Goal: Task Accomplishment & Management: Manage account settings

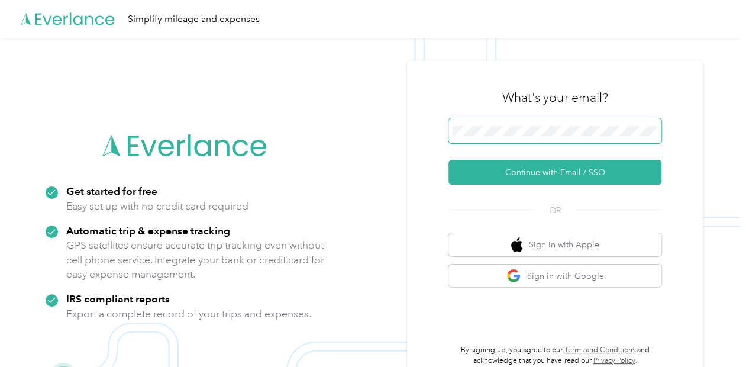
click at [455, 153] on form "Continue with Email / SSO" at bounding box center [555, 151] width 213 height 66
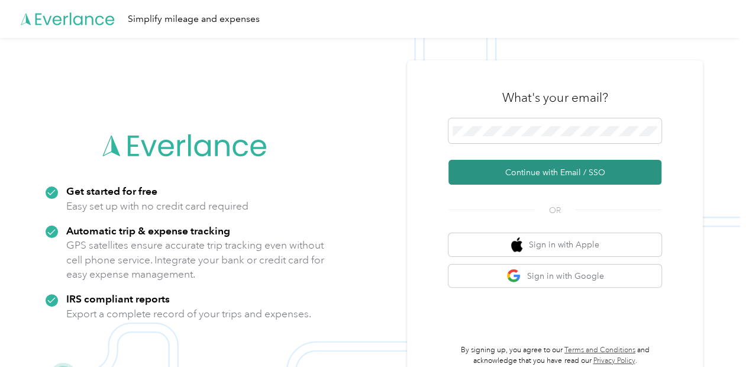
click at [537, 172] on button "Continue with Email / SSO" at bounding box center [555, 172] width 213 height 25
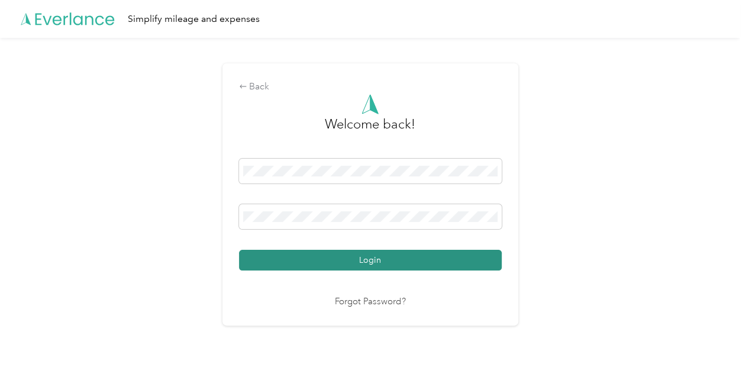
click at [337, 257] on button "Login" at bounding box center [370, 260] width 263 height 21
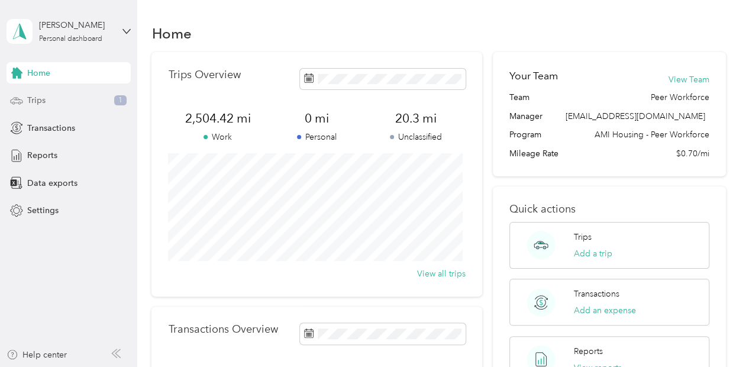
click at [32, 99] on span "Trips" at bounding box center [36, 100] width 18 height 12
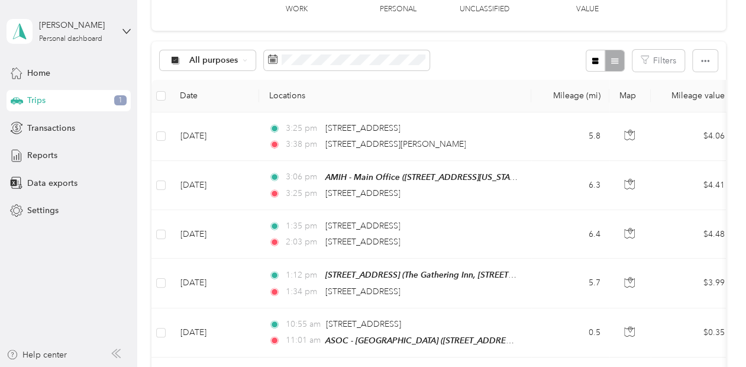
scroll to position [221, 0]
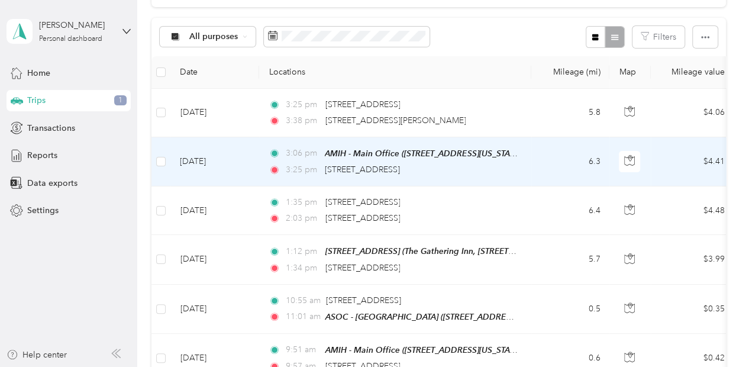
click at [261, 157] on td "3:06 pm AMIH - Main Office ([STREET_ADDRESS][US_STATE]) 3:25 pm [STREET_ADDRESS]" at bounding box center [395, 161] width 272 height 49
click at [261, 157] on div at bounding box center [373, 183] width 746 height 367
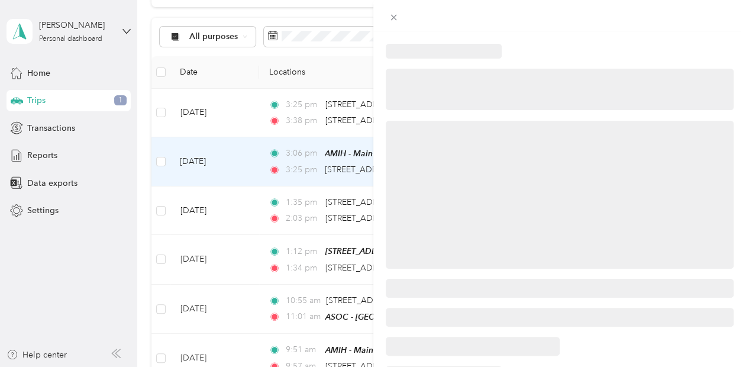
click at [261, 157] on div at bounding box center [373, 183] width 746 height 367
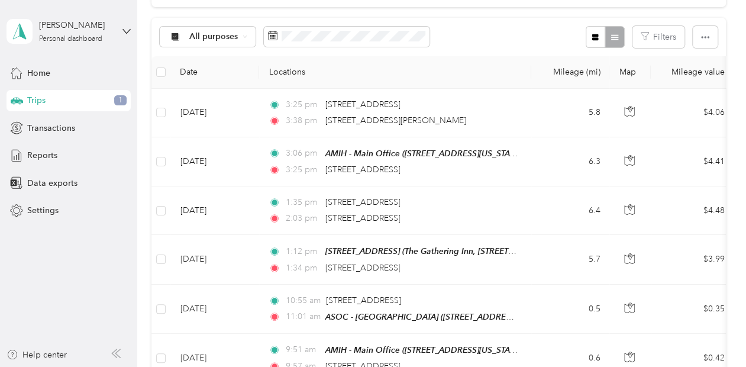
click at [261, 366] on div at bounding box center [370, 367] width 740 height 0
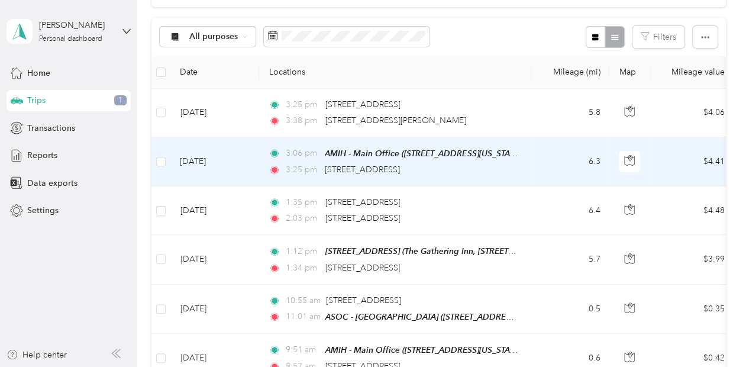
click at [261, 157] on td "3:06 pm AMIH - Main Office ([STREET_ADDRESS][US_STATE]) 3:25 pm [STREET_ADDRESS]" at bounding box center [395, 161] width 272 height 49
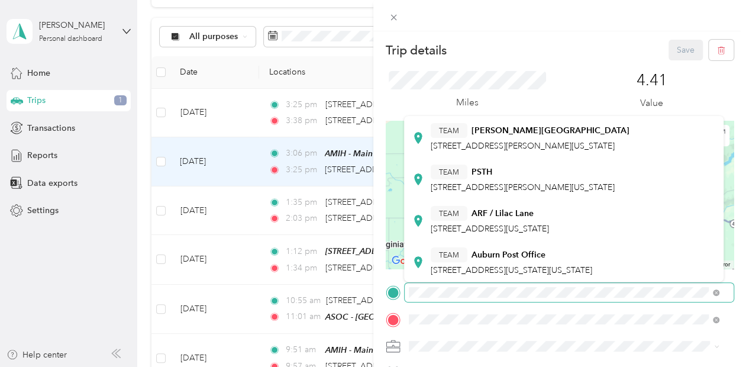
scroll to position [232, 0]
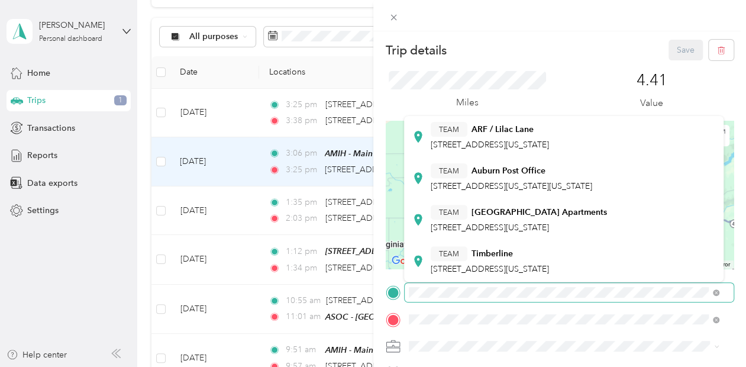
click at [697, 285] on span at bounding box center [570, 292] width 330 height 19
click at [396, 289] on div at bounding box center [560, 292] width 349 height 19
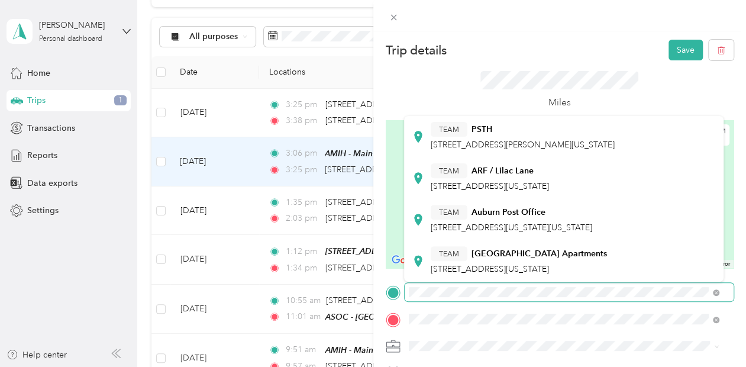
scroll to position [273, 0]
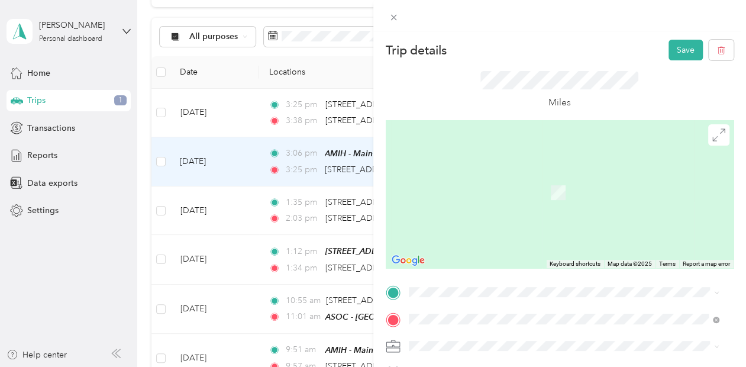
click at [440, 152] on span "[STREET_ADDRESS][US_STATE]" at bounding box center [490, 146] width 118 height 11
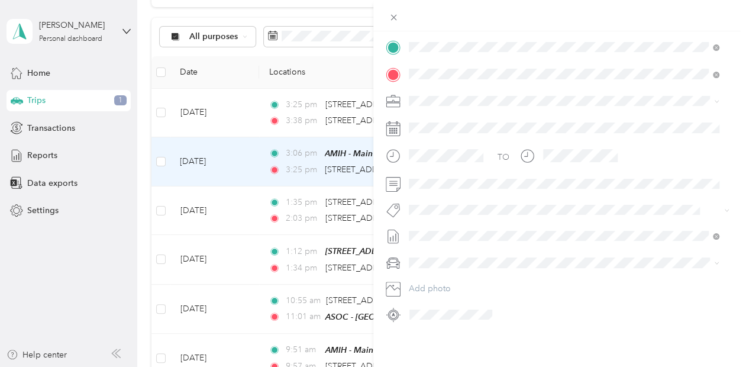
scroll to position [0, 0]
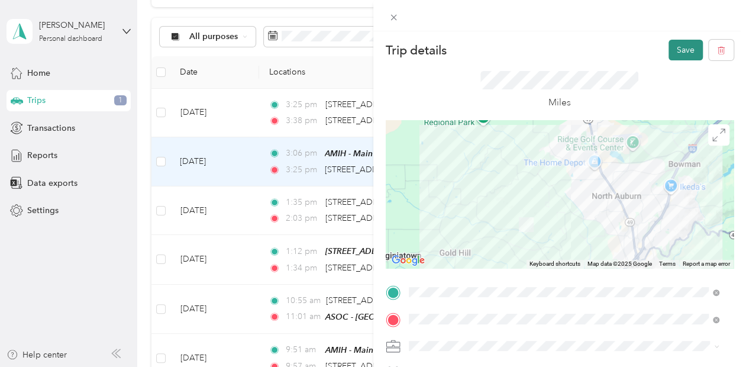
click at [678, 53] on button "Save" at bounding box center [686, 50] width 34 height 21
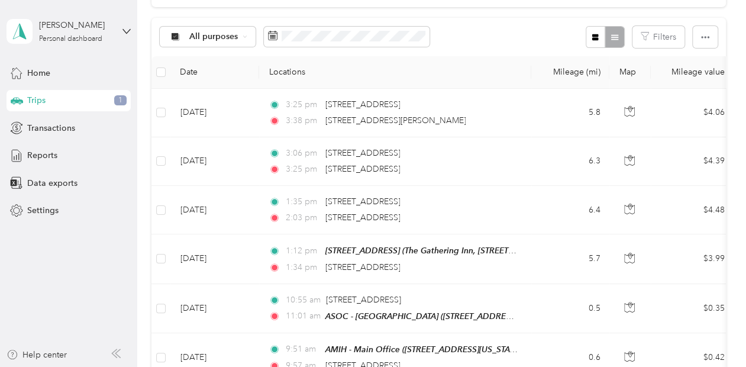
scroll to position [197, 0]
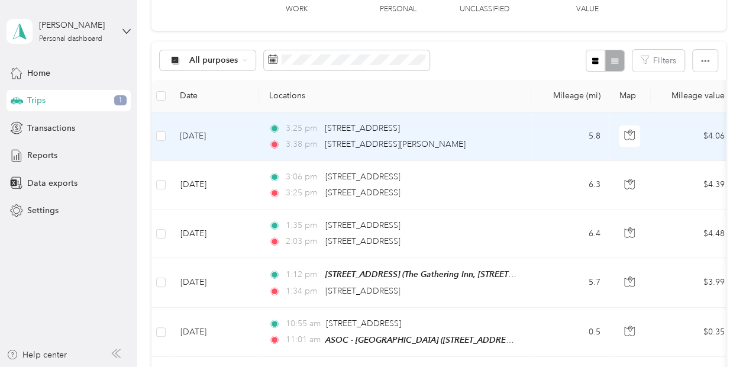
click at [239, 142] on td "[DATE]" at bounding box center [214, 136] width 89 height 49
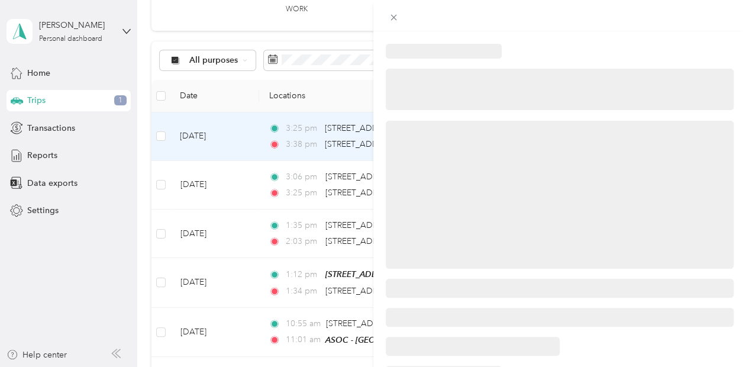
click at [239, 366] on div at bounding box center [370, 367] width 740 height 0
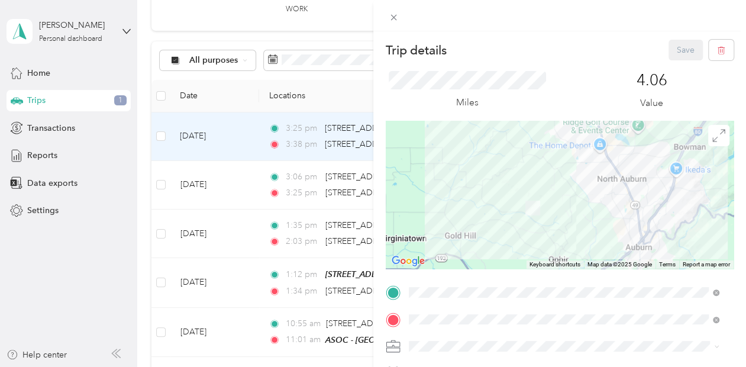
scroll to position [254, 0]
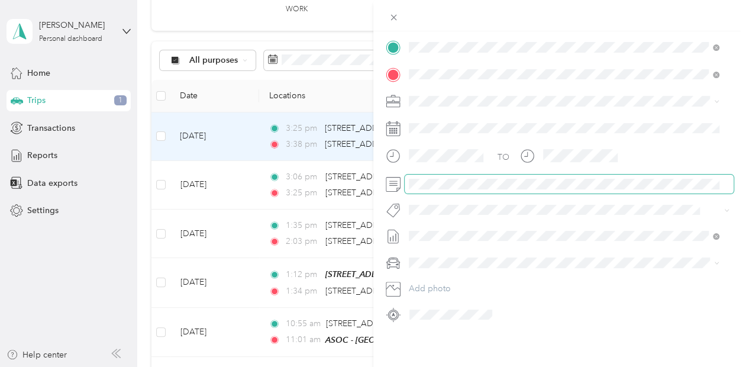
click at [467, 181] on span at bounding box center [570, 184] width 330 height 19
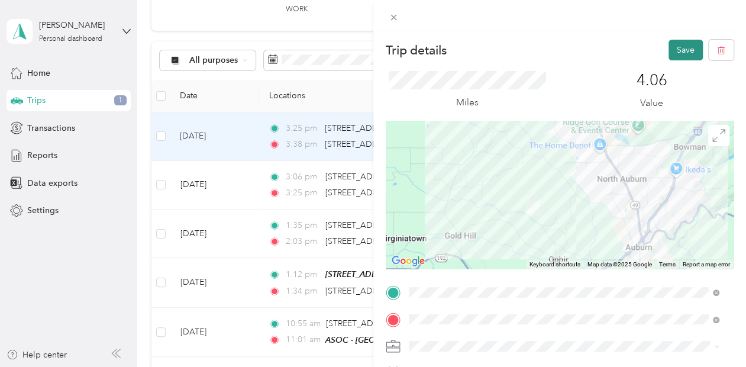
click at [672, 45] on button "Save" at bounding box center [686, 50] width 34 height 21
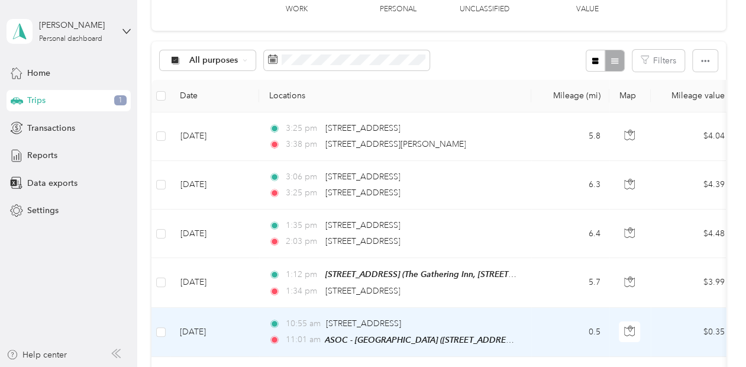
click at [265, 329] on td "10:55 am [STREET_ADDRESS] 11:01 am ASOC - [GEOGRAPHIC_DATA] ([STREET_ADDRESS][U…" at bounding box center [395, 332] width 272 height 49
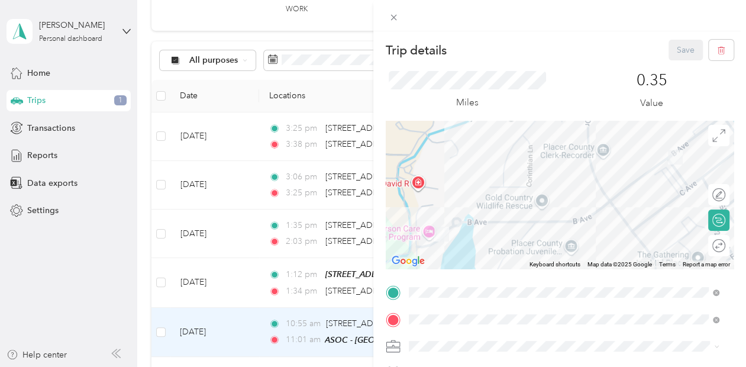
scroll to position [254, 0]
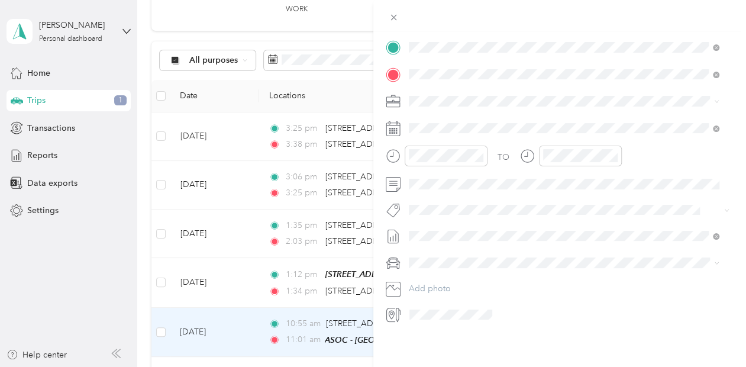
click at [254, 288] on div "Trip details Save This trip cannot be edited because it is either under review,…" at bounding box center [373, 183] width 746 height 367
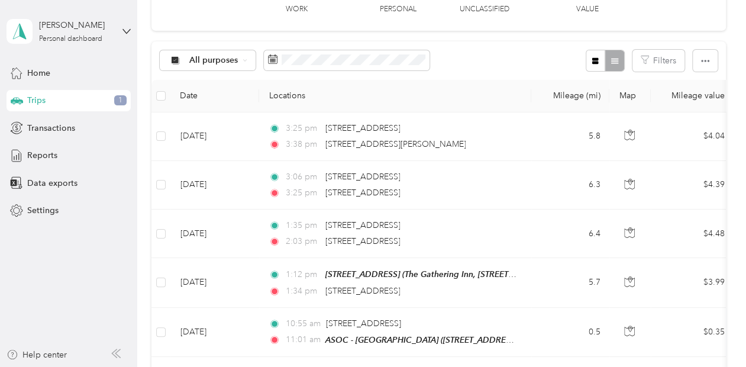
click at [254, 288] on div at bounding box center [373, 183] width 746 height 367
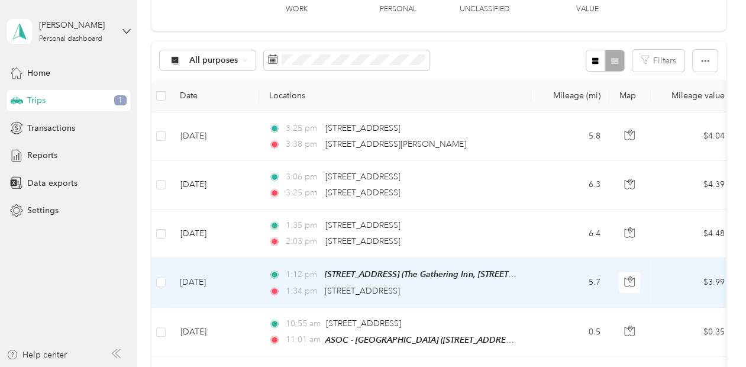
click at [254, 288] on td "[DATE]" at bounding box center [214, 282] width 89 height 49
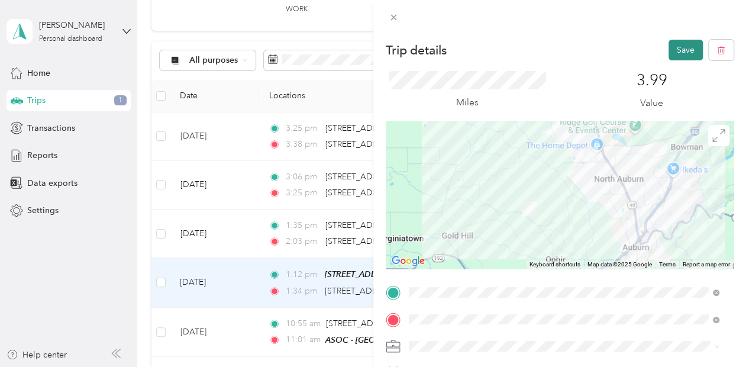
click at [675, 47] on button "Save" at bounding box center [686, 50] width 34 height 21
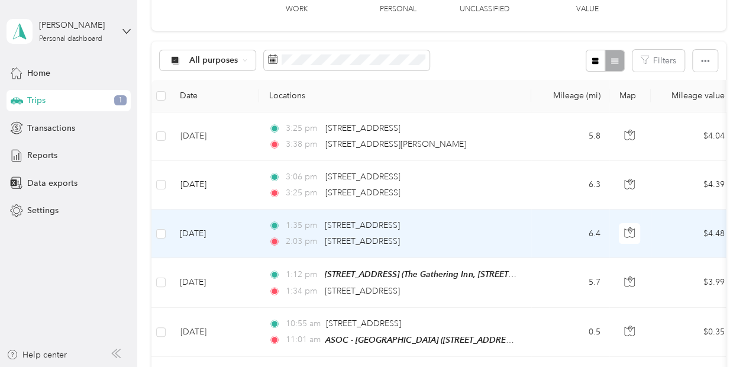
click at [259, 223] on td "[DATE]" at bounding box center [214, 234] width 89 height 49
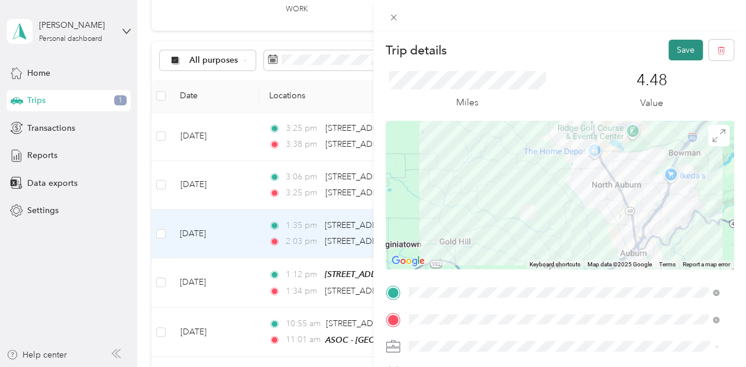
click at [677, 57] on button "Save" at bounding box center [686, 50] width 34 height 21
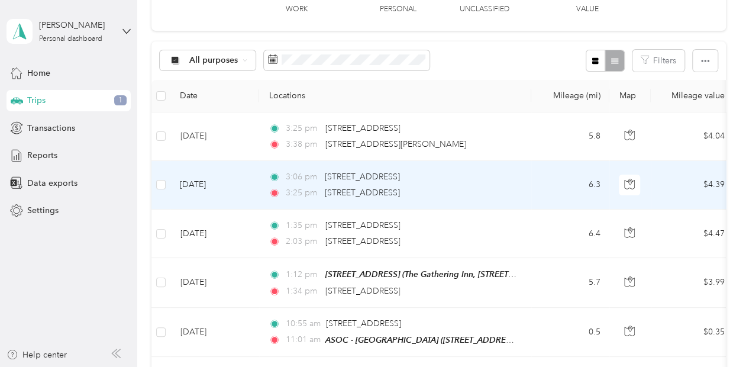
click at [263, 187] on td "3:06 pm [STREET_ADDRESS] 3:25 pm [STREET_ADDRESS]" at bounding box center [395, 185] width 272 height 49
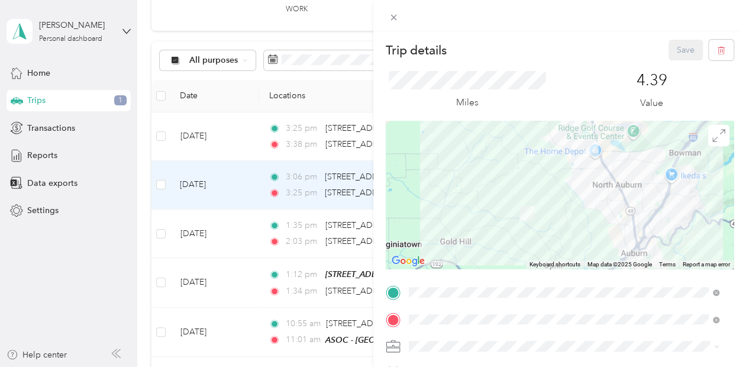
scroll to position [254, 0]
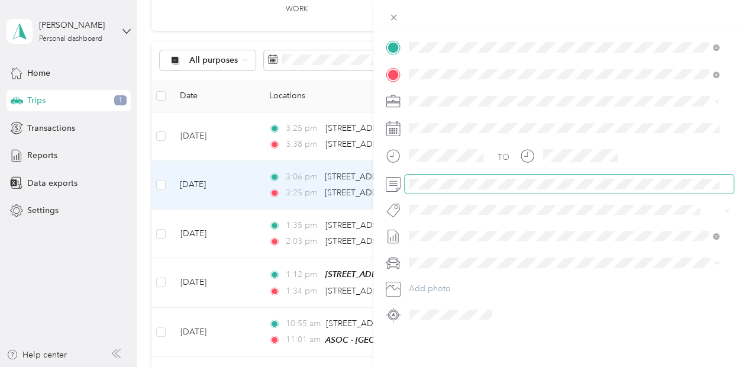
click at [536, 180] on span at bounding box center [570, 184] width 330 height 19
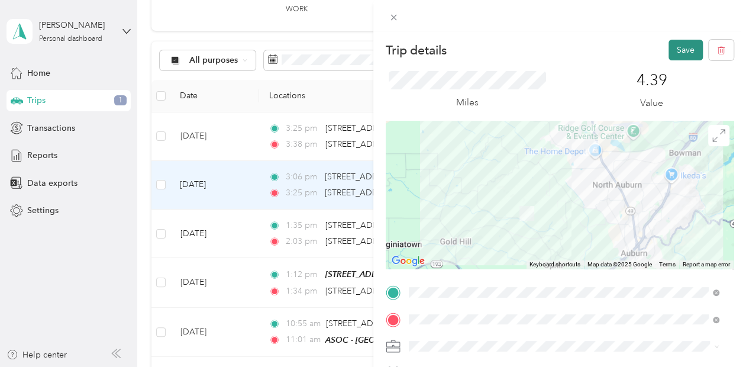
click at [669, 53] on button "Save" at bounding box center [686, 50] width 34 height 21
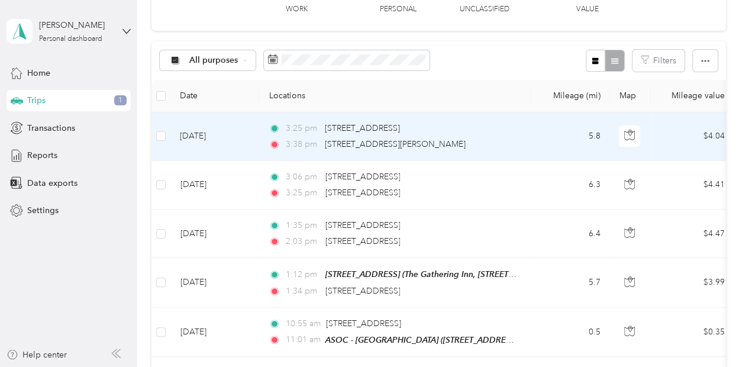
click at [253, 148] on td "[DATE]" at bounding box center [214, 136] width 89 height 49
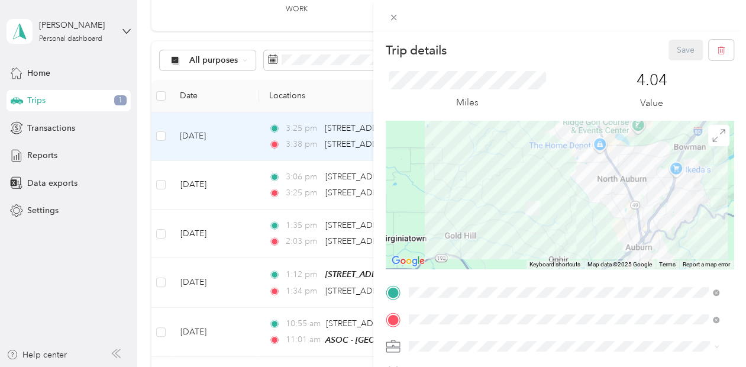
scroll to position [254, 0]
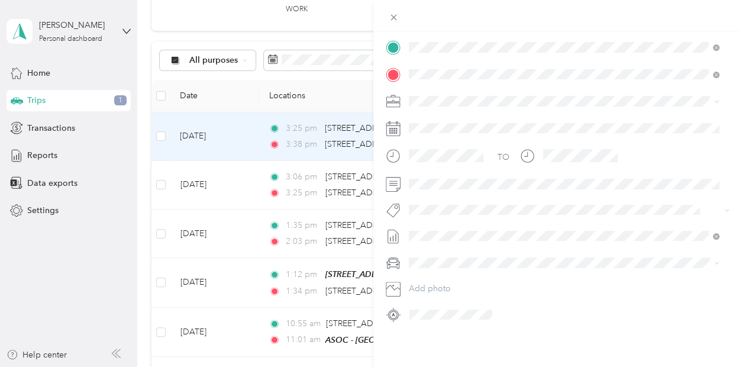
click at [250, 178] on div "Trip details Save This trip cannot be edited because it is either under review,…" at bounding box center [373, 183] width 746 height 367
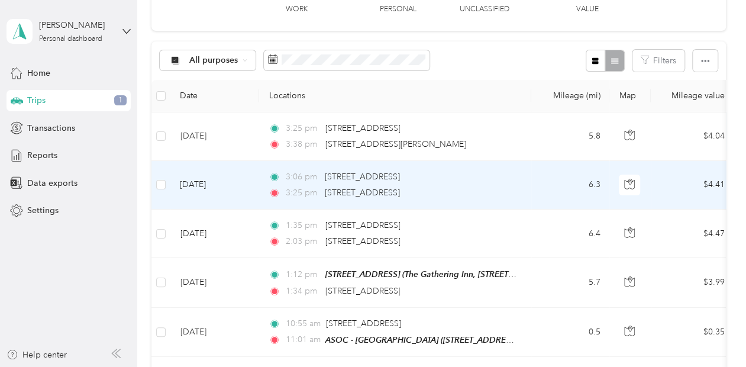
click at [250, 178] on td "[DATE]" at bounding box center [214, 185] width 89 height 49
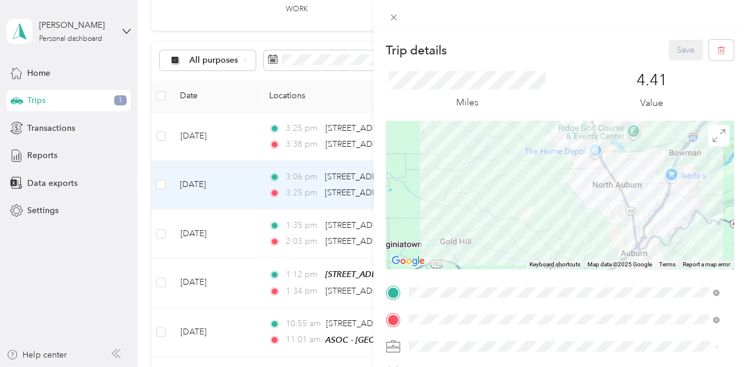
scroll to position [254, 0]
